Goal: Information Seeking & Learning: Understand process/instructions

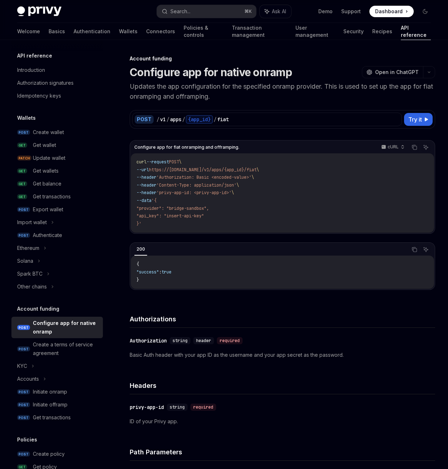
click at [41, 14] on img at bounding box center [39, 11] width 44 height 10
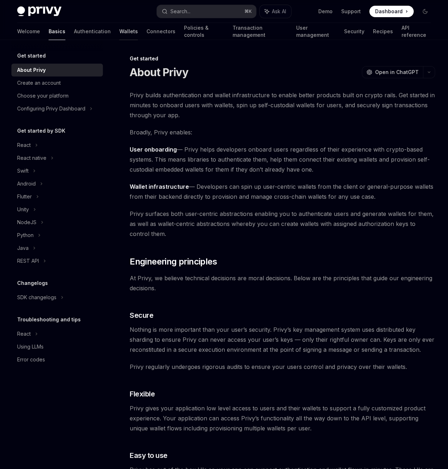
click at [119, 31] on link "Wallets" at bounding box center [128, 31] width 19 height 17
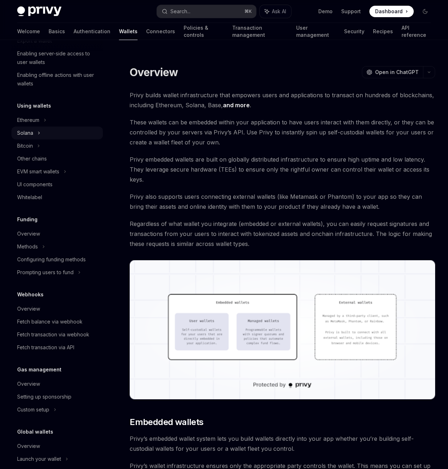
scroll to position [145, 0]
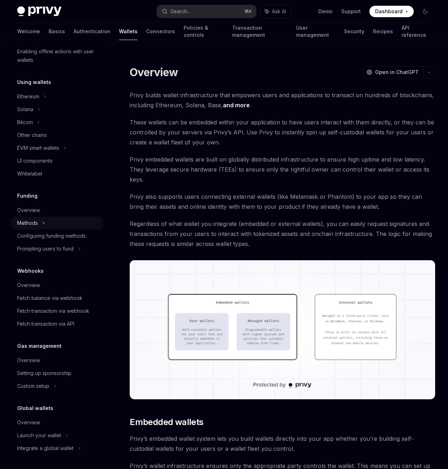
click at [46, 224] on div "Methods" at bounding box center [56, 223] width 91 height 13
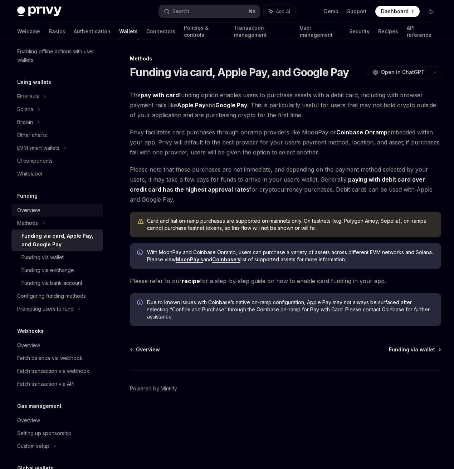
click at [33, 211] on div "Overview" at bounding box center [28, 210] width 23 height 9
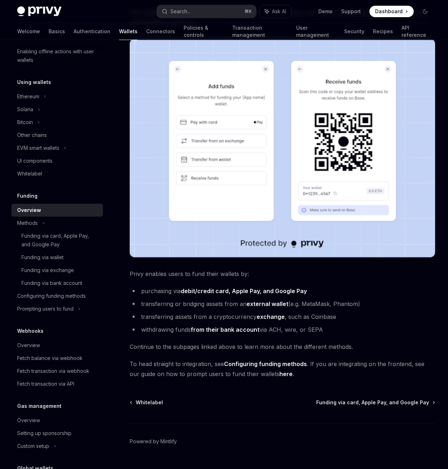
scroll to position [125, 0]
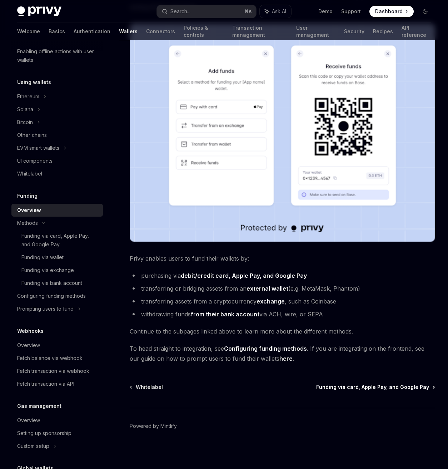
click at [377, 389] on span "Funding via card, Apple Pay, and Google Pay" at bounding box center [372, 386] width 113 height 7
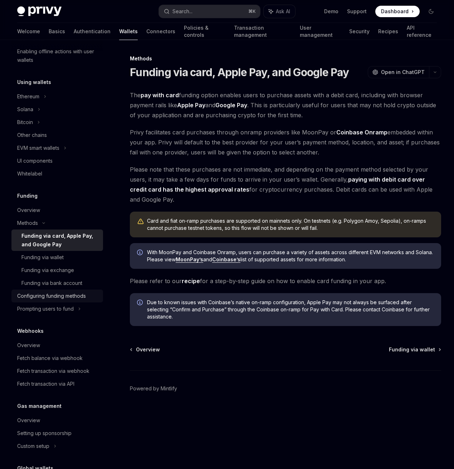
click at [54, 300] on div "Configuring funding methods" at bounding box center [51, 296] width 69 height 9
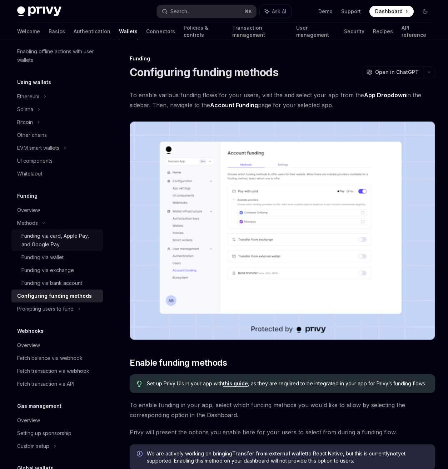
click at [61, 242] on div "Funding via card, Apple Pay, and Google Pay" at bounding box center [59, 240] width 77 height 17
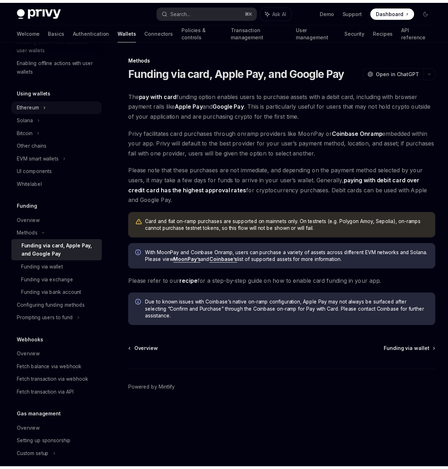
scroll to position [134, 0]
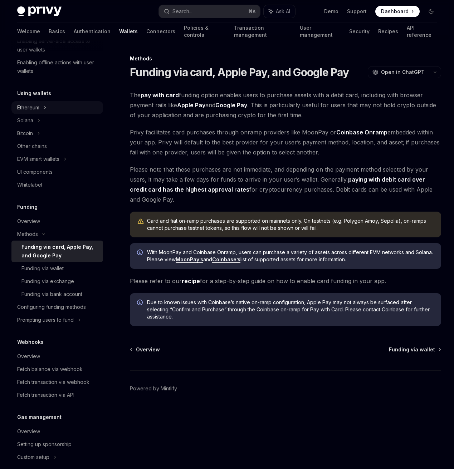
click at [46, 108] on icon at bounding box center [45, 107] width 3 height 9
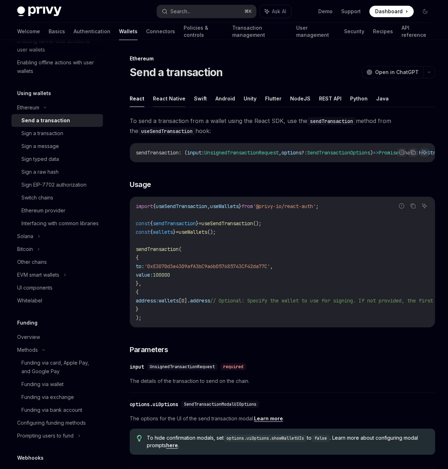
click at [167, 99] on button "React Native" at bounding box center [169, 98] width 33 height 17
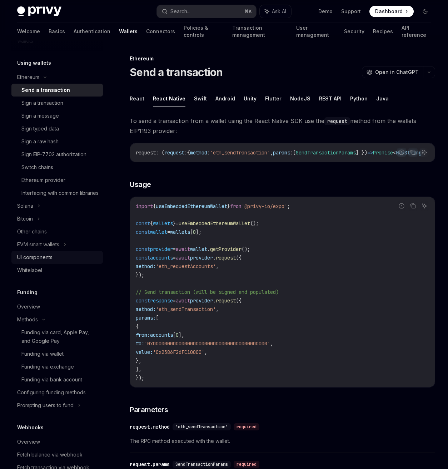
scroll to position [201, 0]
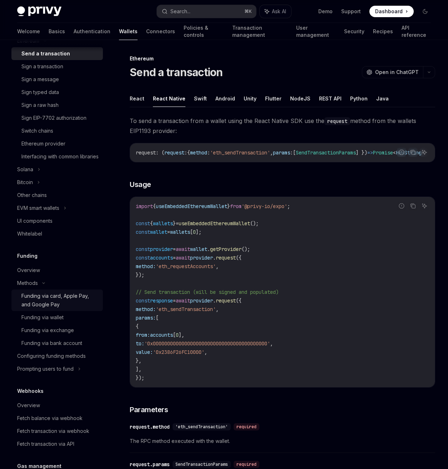
click at [33, 305] on div "Funding via card, Apple Pay, and Google Pay" at bounding box center [59, 300] width 77 height 17
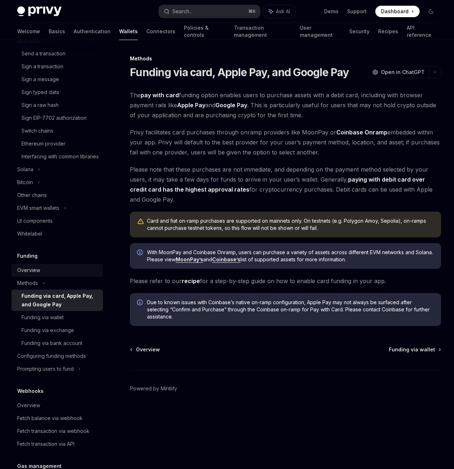
click at [31, 274] on div "Overview" at bounding box center [28, 270] width 23 height 9
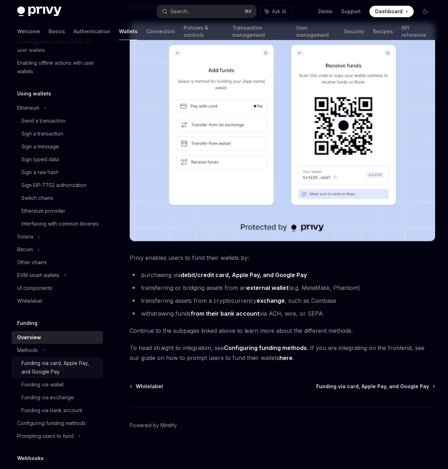
scroll to position [184, 0]
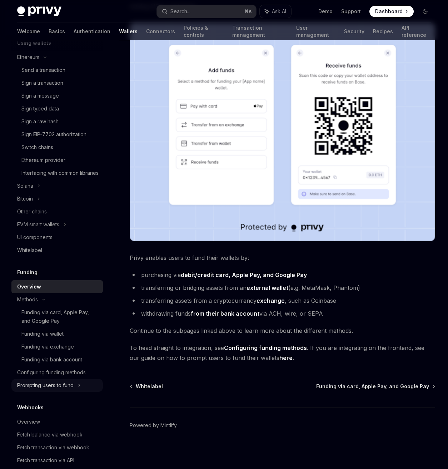
click at [53, 390] on div "Prompting users to fund" at bounding box center [45, 385] width 56 height 9
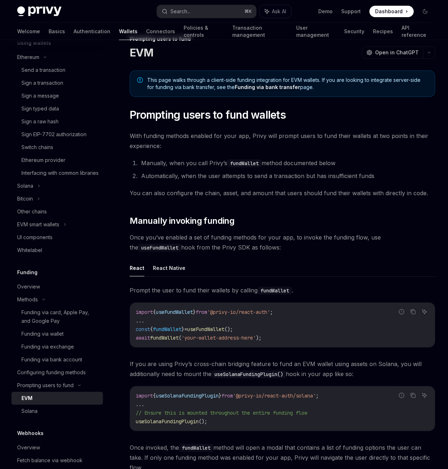
scroll to position [41, 0]
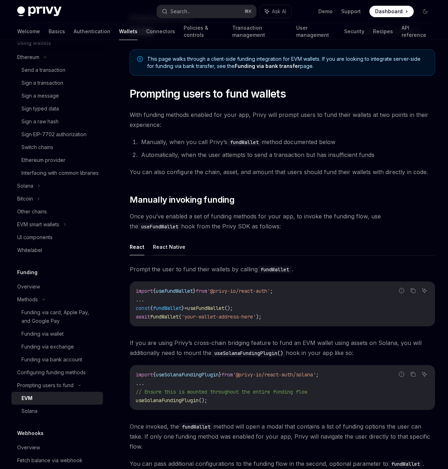
click at [168, 242] on button "React Native" at bounding box center [169, 246] width 33 height 17
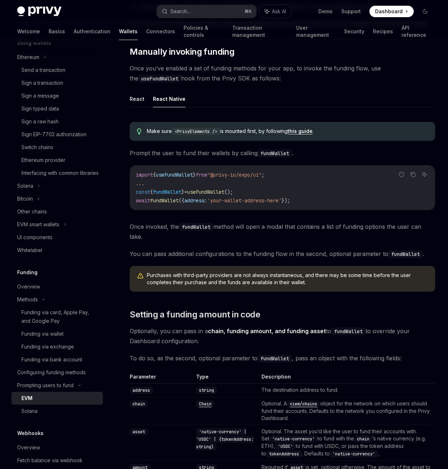
scroll to position [143, 0]
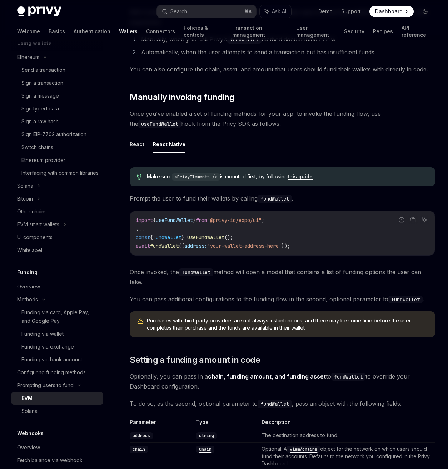
click at [305, 177] on link "this guide" at bounding box center [300, 176] width 25 height 6
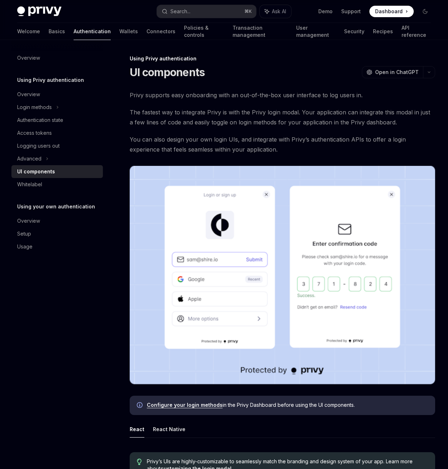
scroll to position [157, 0]
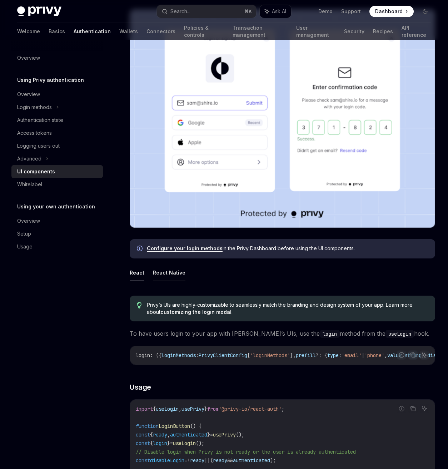
click at [177, 274] on button "React Native" at bounding box center [169, 272] width 33 height 17
type textarea "*"
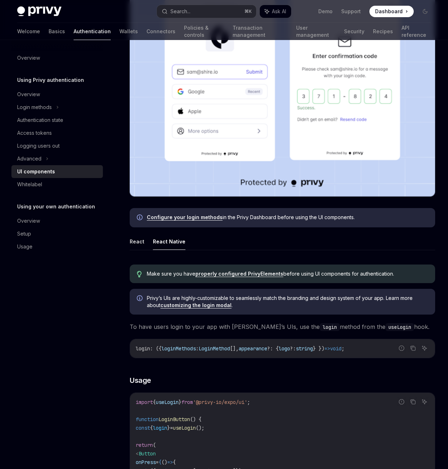
scroll to position [168, 0]
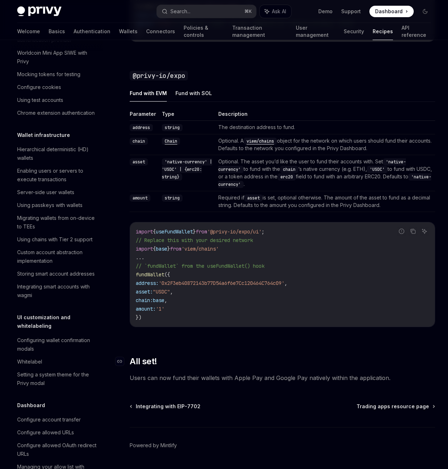
scroll to position [751, 0]
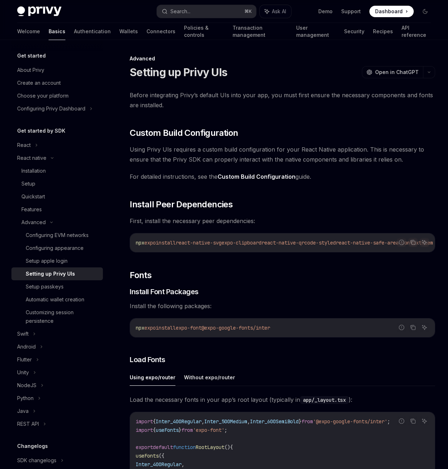
drag, startPoint x: 361, startPoint y: 243, endPoint x: 284, endPoint y: 246, distance: 77.3
click at [284, 246] on code "npx expo install react-native-svg expo-clipboard react-native-qrcode-styled rea…" at bounding box center [293, 242] width 315 height 9
copy span "react-native-qrcode-styled"
click at [379, 243] on span "react-native-safe-area-context" at bounding box center [379, 242] width 86 height 6
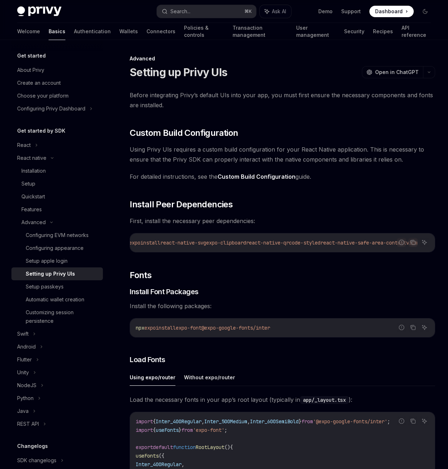
drag, startPoint x: 378, startPoint y: 243, endPoint x: 539, endPoint y: 252, distance: 160.7
click at [448, 252] on html "Privy Docs home page Search... ⌘ K Ask AI Demo Support Dashboard Dashboard Sear…" at bounding box center [224, 234] width 448 height 469
click at [368, 246] on code "npx expo install react-native-svg expo-clipboard react-native-qrcode-styled rea…" at bounding box center [277, 242] width 315 height 9
drag, startPoint x: 360, startPoint y: 241, endPoint x: 518, endPoint y: 243, distance: 157.6
click at [448, 243] on html "Privy Docs home page Search... ⌘ K Ask AI Demo Support Dashboard Dashboard Sear…" at bounding box center [224, 234] width 448 height 469
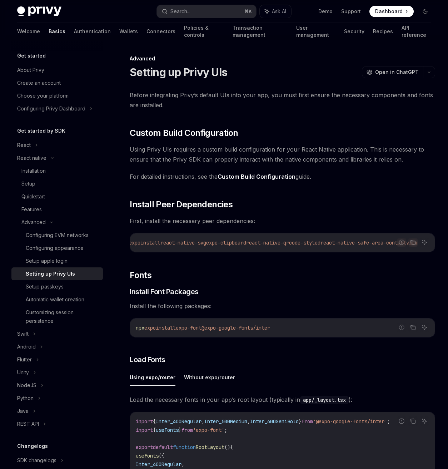
copy span "react-native-safe-area-context viem"
drag, startPoint x: 290, startPoint y: 331, endPoint x: 217, endPoint y: 334, distance: 73.3
click at [217, 332] on code "npx expo install expo-font @expo-google-fonts/inter" at bounding box center [282, 327] width 293 height 9
copy span "@expo-google-fonts/inter"
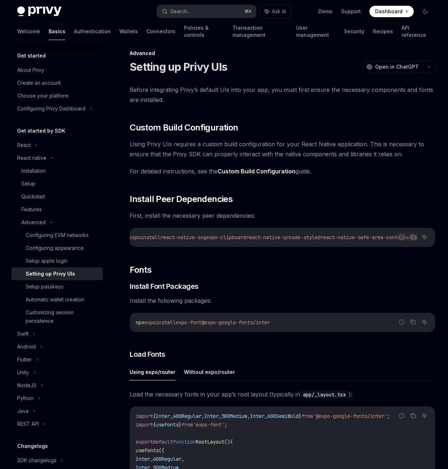
scroll to position [0, 0]
